Goal: Check status: Check status

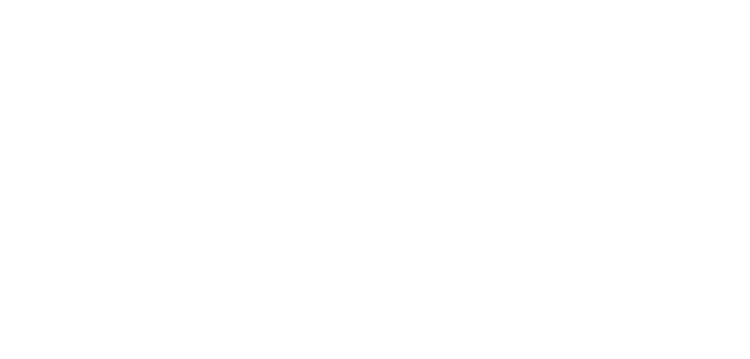
click at [304, 0] on html at bounding box center [375, 0] width 750 height 0
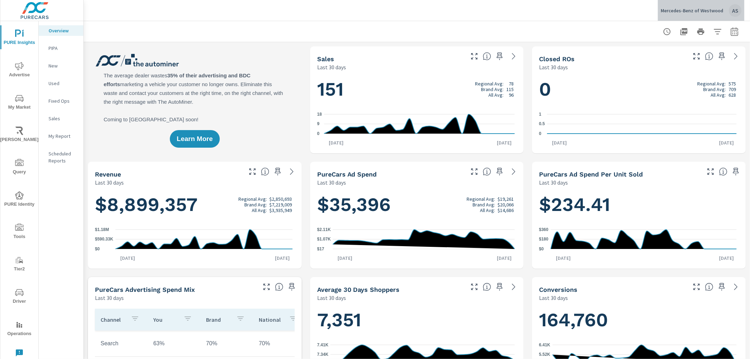
click at [704, 9] on p "Mercedes-Benz of Westwood" at bounding box center [691, 10] width 63 height 6
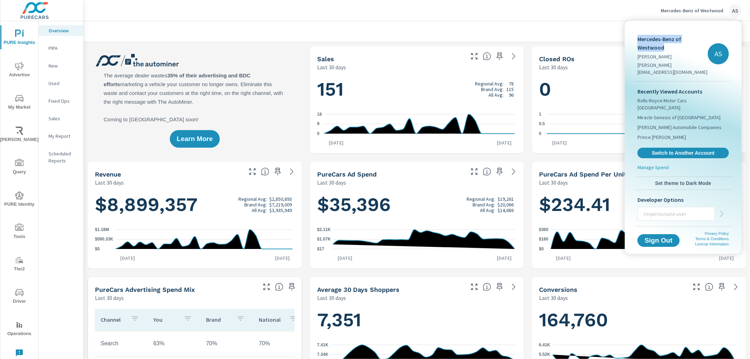
drag, startPoint x: 638, startPoint y: 38, endPoint x: 706, endPoint y: 38, distance: 67.5
click at [706, 38] on p "Mercedes-Benz of Westwood" at bounding box center [672, 43] width 70 height 17
click at [553, 33] on div at bounding box center [375, 179] width 750 height 359
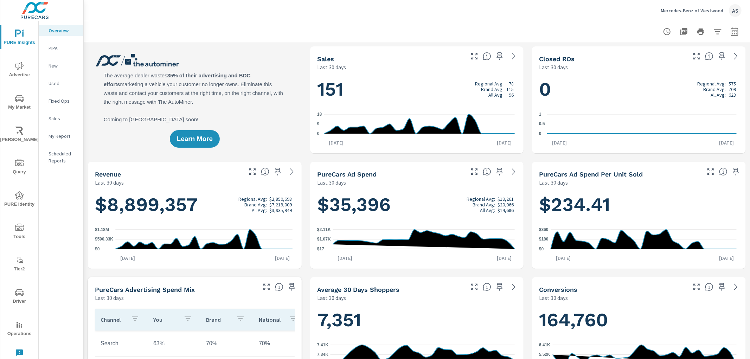
click at [565, 21] on div at bounding box center [416, 31] width 649 height 21
click at [584, 144] on div "Sep 7th Oct 6th" at bounding box center [643, 142] width 192 height 7
